Goal: Find specific page/section: Find specific page/section

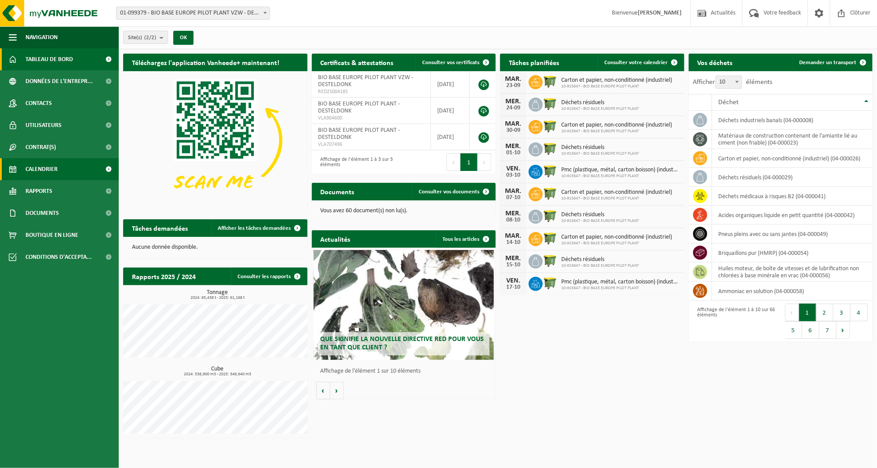
click at [63, 160] on link "Calendrier" at bounding box center [59, 169] width 119 height 22
click at [62, 167] on link "Calendrier" at bounding box center [59, 169] width 119 height 22
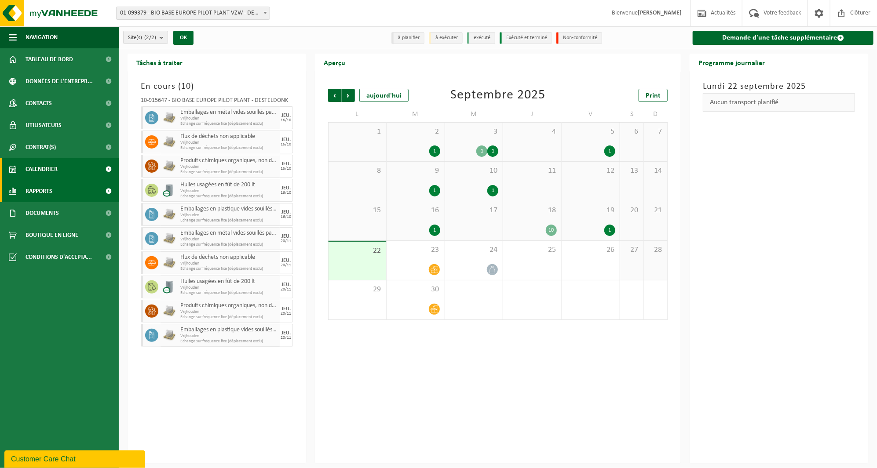
click at [73, 186] on link "Rapports" at bounding box center [59, 191] width 119 height 22
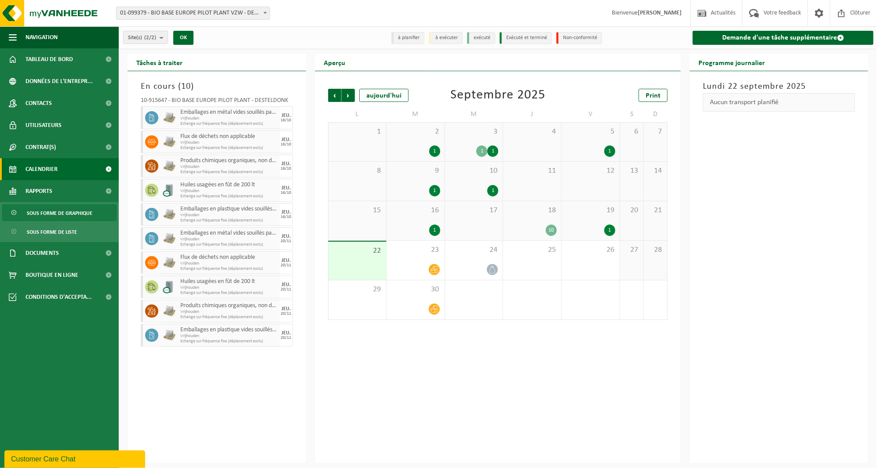
click at [69, 213] on span "Sous forme de graphique" at bounding box center [60, 213] width 66 height 17
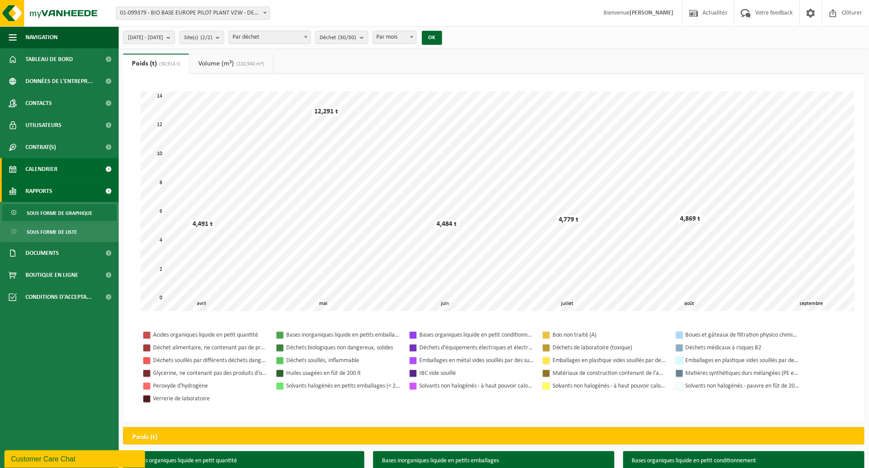
click at [75, 161] on link "Calendrier" at bounding box center [59, 169] width 119 height 22
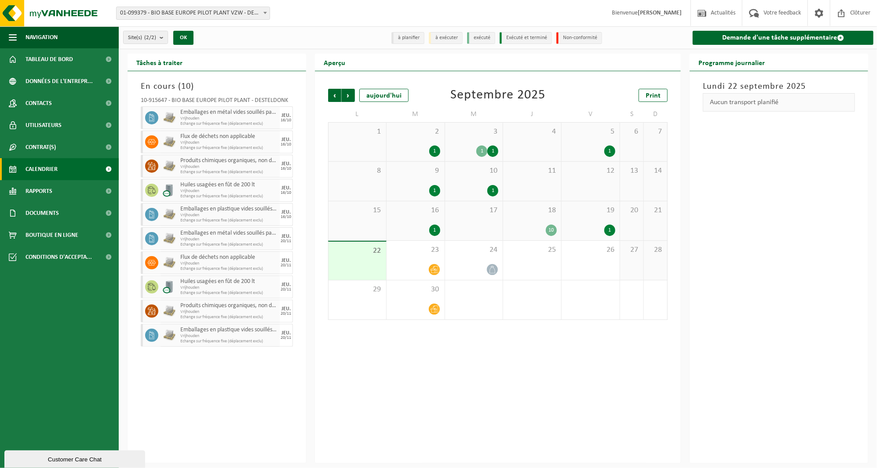
click at [538, 211] on span "18" at bounding box center [531, 211] width 49 height 10
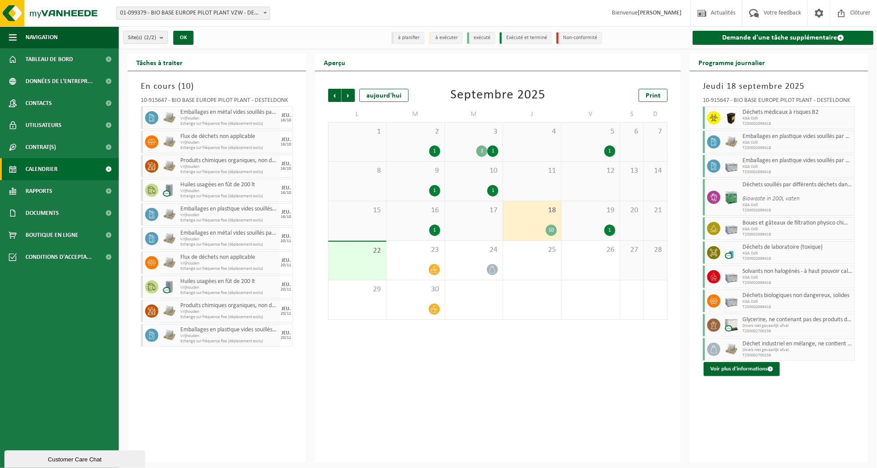
click at [489, 143] on div "3 1 1" at bounding box center [474, 142] width 58 height 39
